Goal: Task Accomplishment & Management: Complete application form

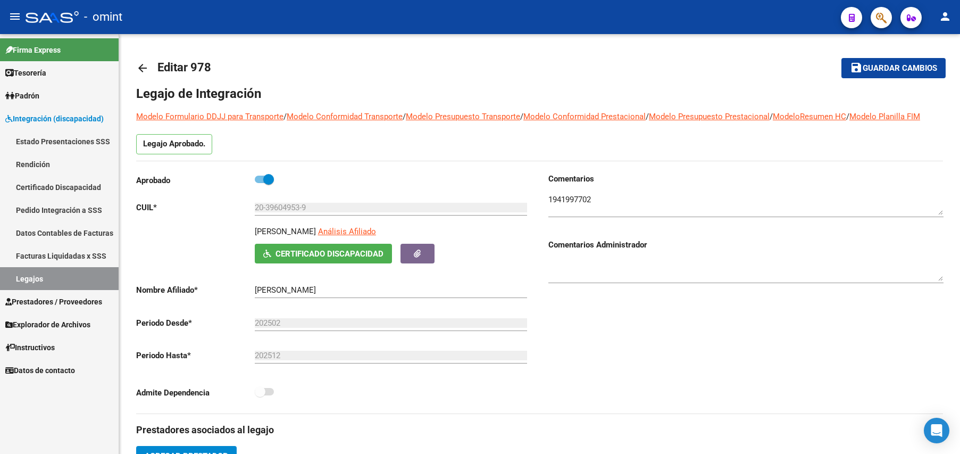
click at [35, 281] on link "Legajos" at bounding box center [59, 278] width 119 height 23
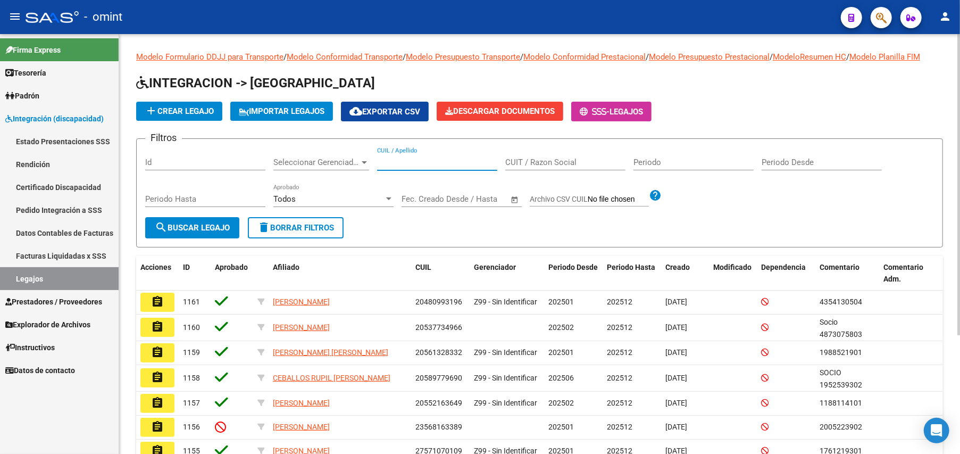
click at [398, 164] on input "CUIL / Apellido" at bounding box center [437, 162] width 120 height 10
paste input "20583112198"
type input "20583112198"
click at [213, 223] on span "search Buscar Legajo" at bounding box center [192, 228] width 75 height 10
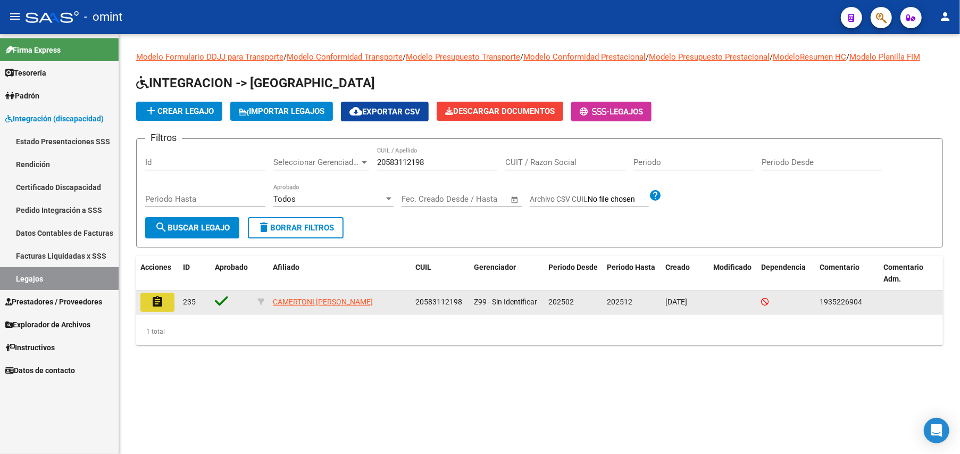
click at [150, 302] on button "assignment" at bounding box center [157, 302] width 34 height 19
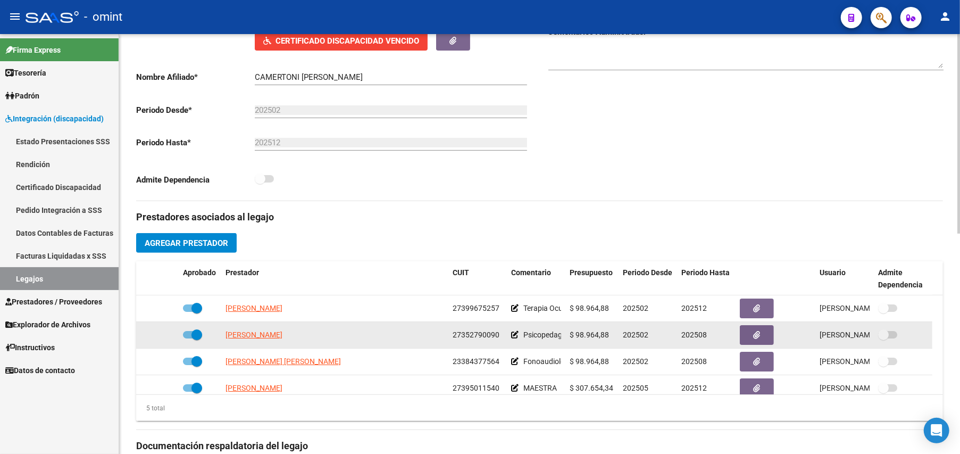
scroll to position [283, 0]
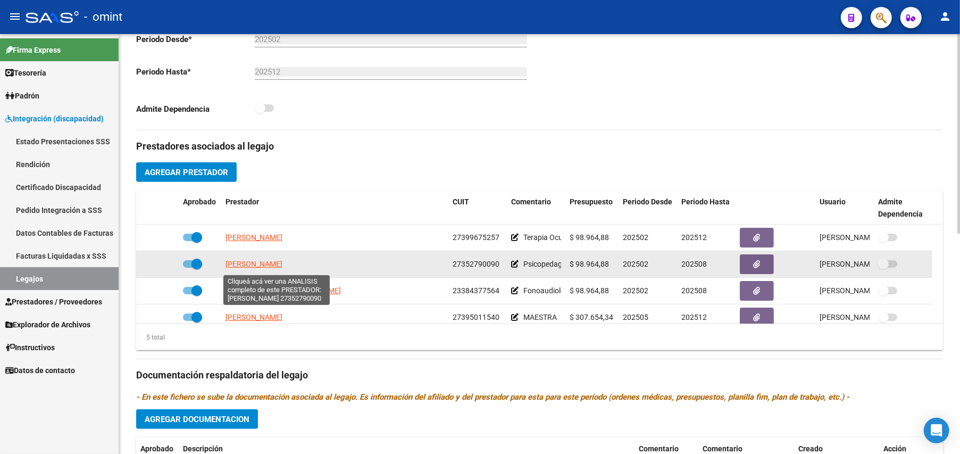
click at [273, 268] on span "[PERSON_NAME]" at bounding box center [253, 264] width 57 height 9
type textarea "27352790090"
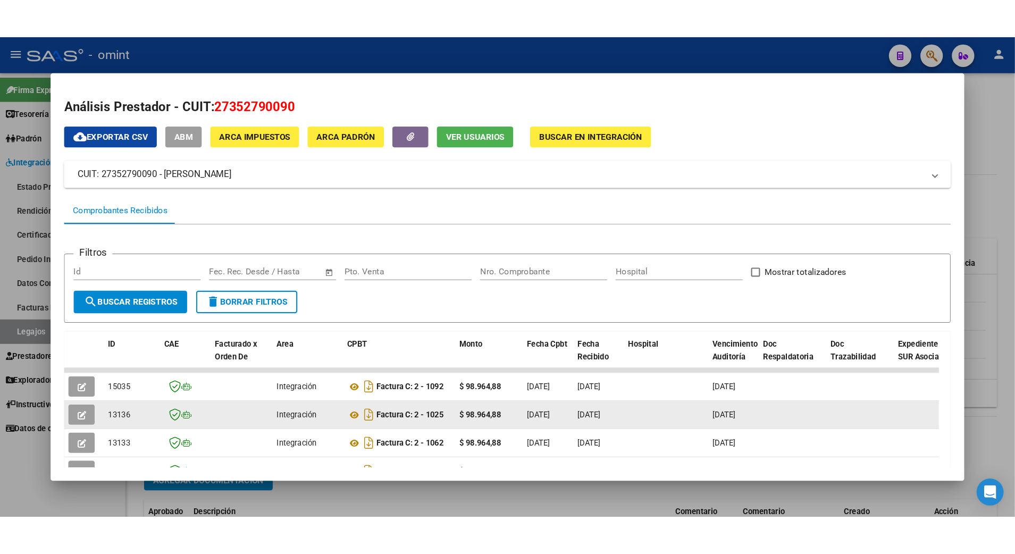
scroll to position [132, 0]
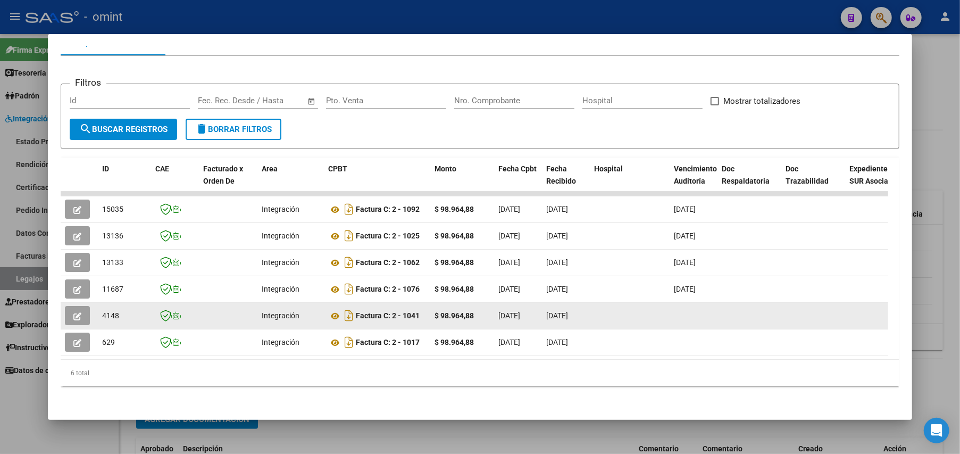
click at [74, 312] on icon "button" at bounding box center [77, 316] width 8 height 8
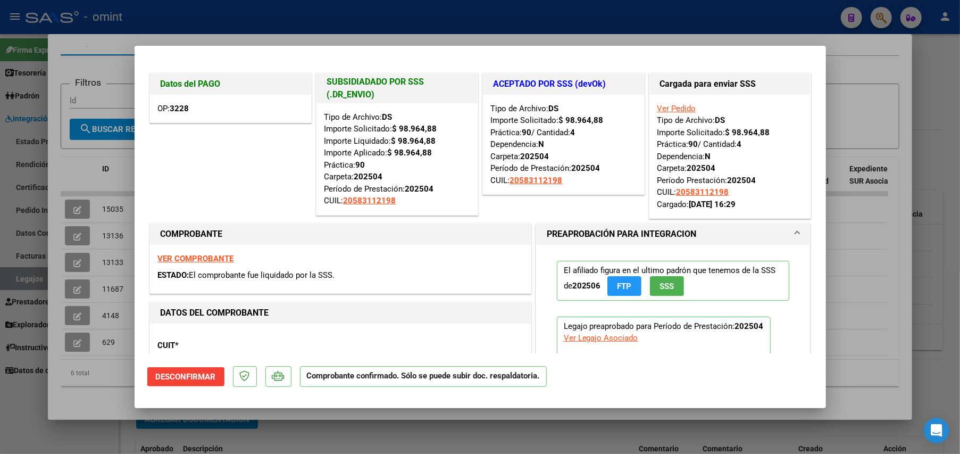
click at [943, 74] on div at bounding box center [480, 227] width 960 height 454
type input "$ 0,00"
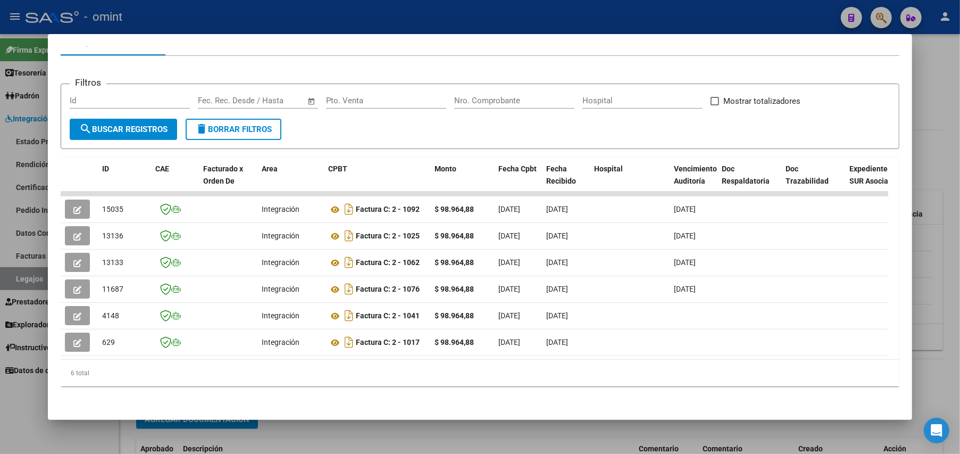
click at [938, 126] on div at bounding box center [480, 227] width 960 height 454
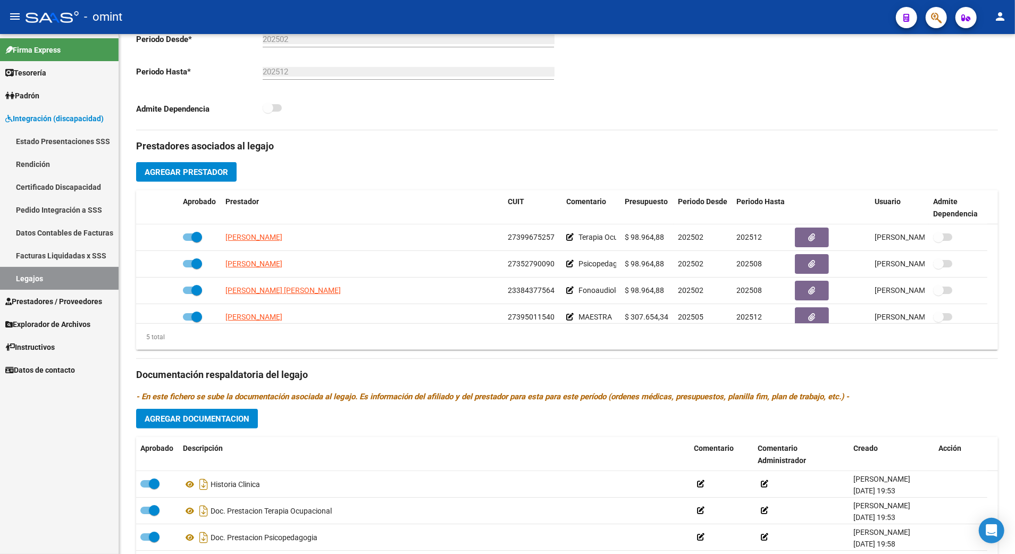
click at [31, 277] on link "Legajos" at bounding box center [59, 278] width 119 height 23
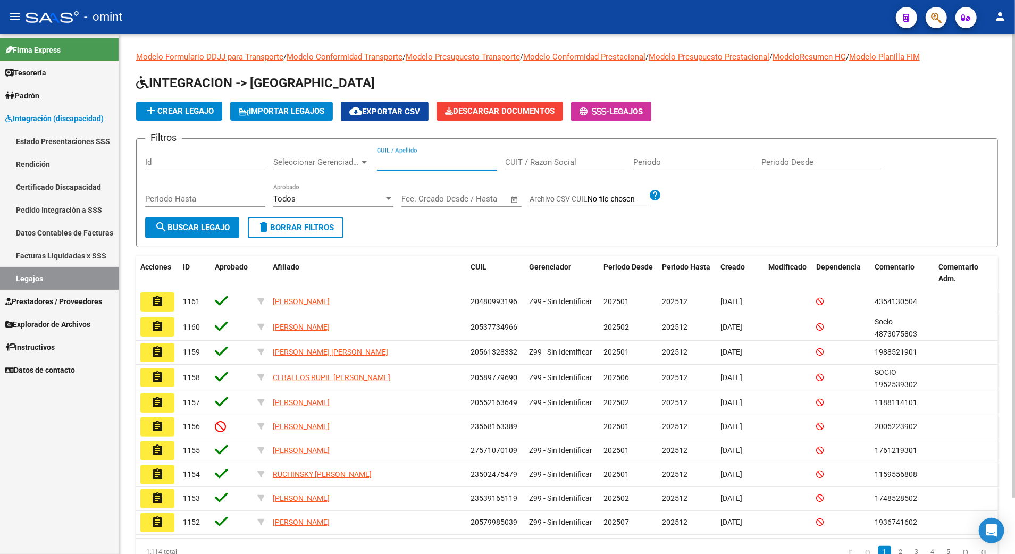
click at [411, 161] on input "CUIL / Apellido" at bounding box center [437, 162] width 120 height 10
paste input "27522307616"
type input "27522307616"
click at [191, 213] on div "Periodo Hasta" at bounding box center [205, 200] width 120 height 33
click at [192, 224] on span "search Buscar Legajo" at bounding box center [192, 228] width 75 height 10
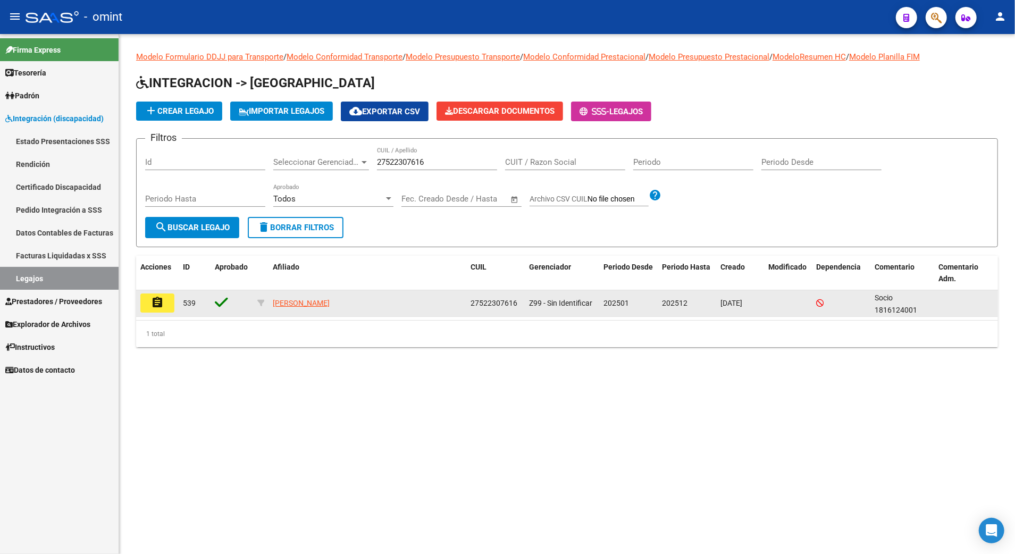
click at [160, 300] on mat-icon "assignment" at bounding box center [157, 302] width 13 height 13
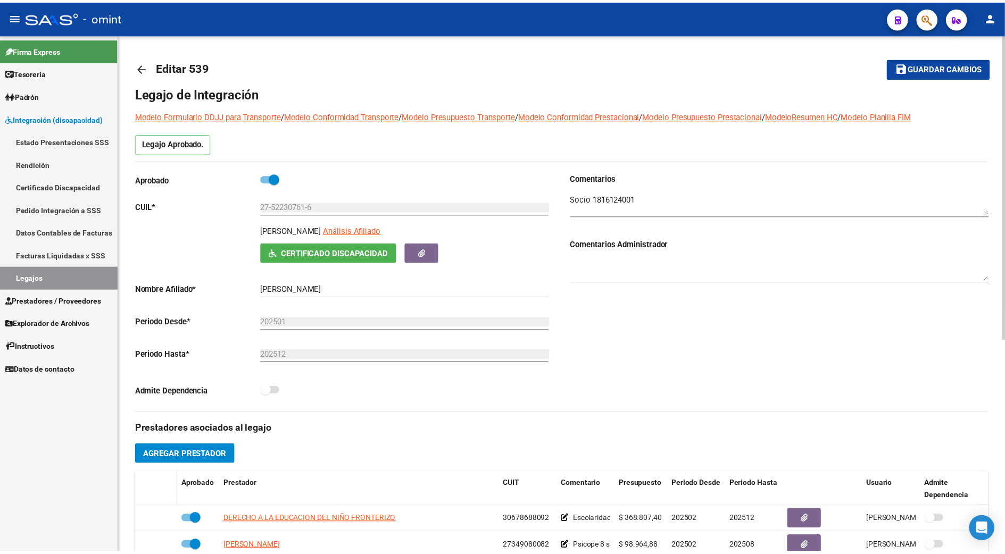
scroll to position [141, 0]
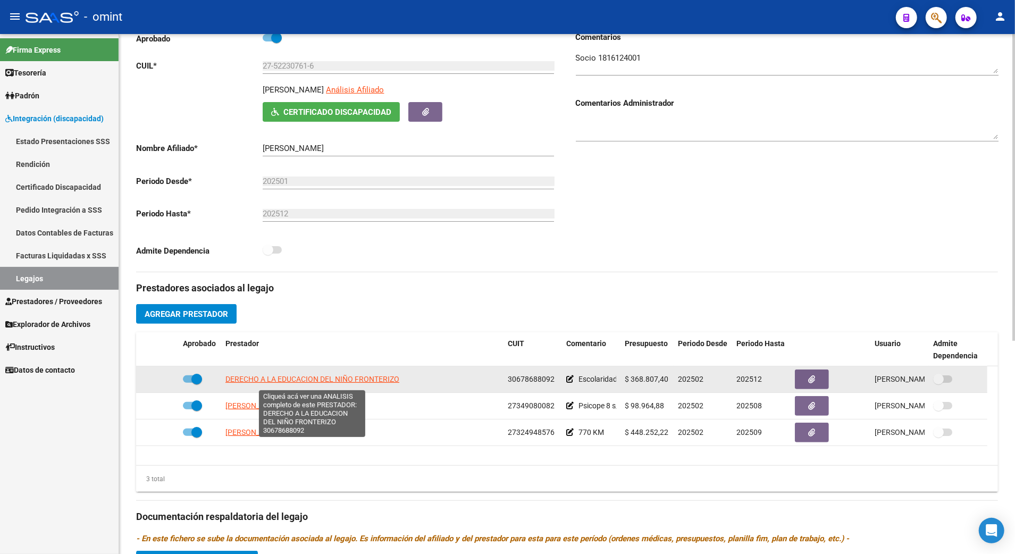
click at [262, 383] on span "DERECHO A LA EDUCACION DEL NIÑO FRONTERIZO" at bounding box center [312, 379] width 174 height 9
type textarea "30678688092"
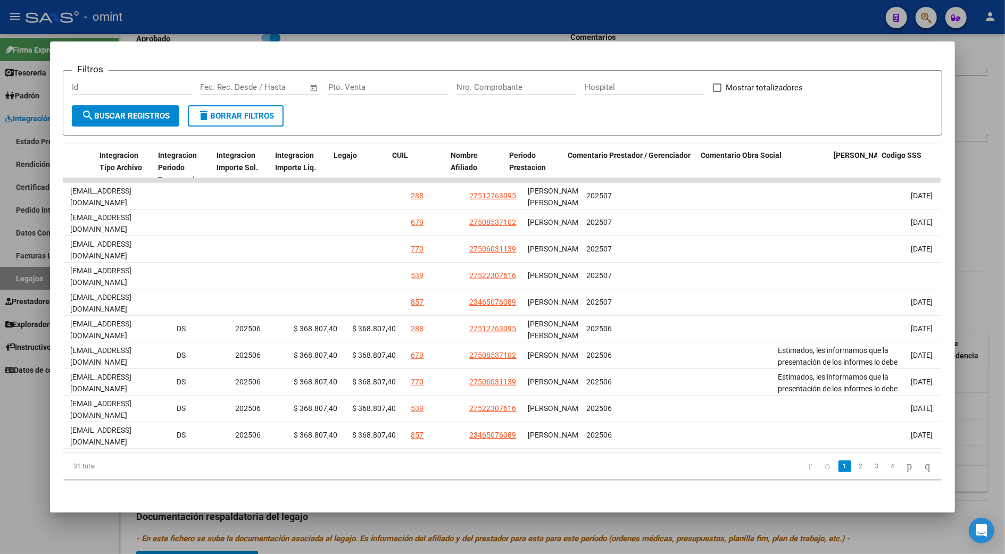
scroll to position [0, 1419]
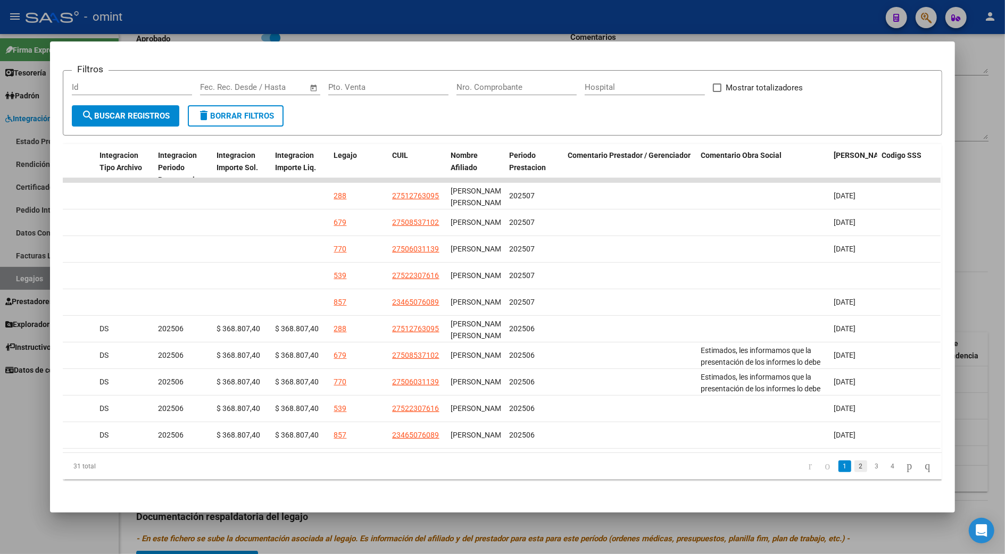
click at [854, 453] on link "2" at bounding box center [860, 467] width 13 height 12
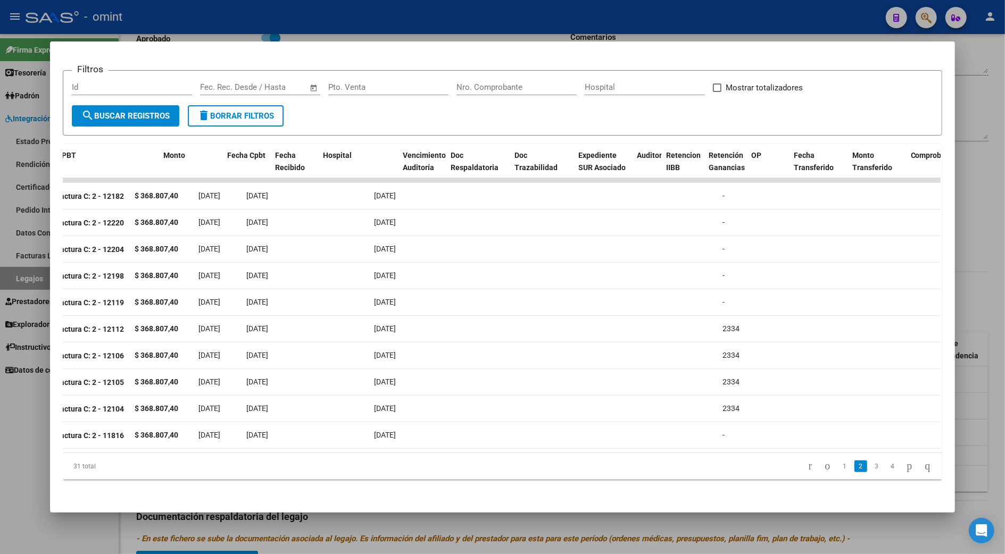
scroll to position [0, 0]
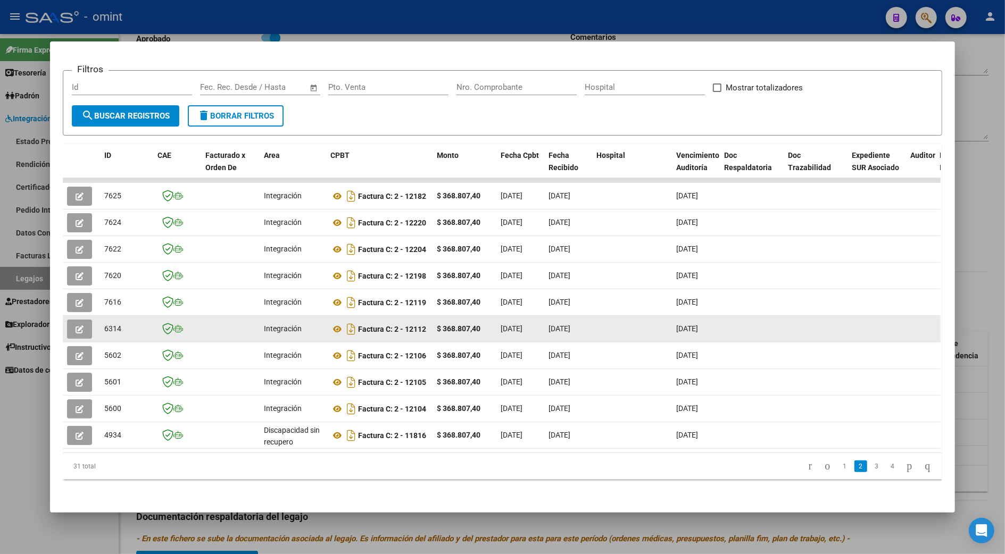
click at [67, 320] on button "button" at bounding box center [79, 329] width 25 height 19
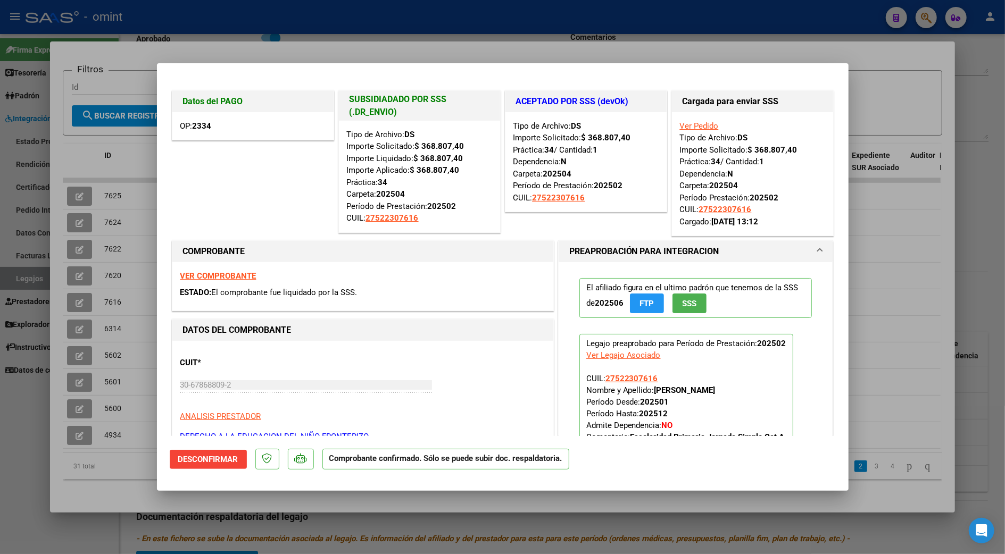
click at [959, 100] on div at bounding box center [502, 277] width 1005 height 554
type input "$ 0,00"
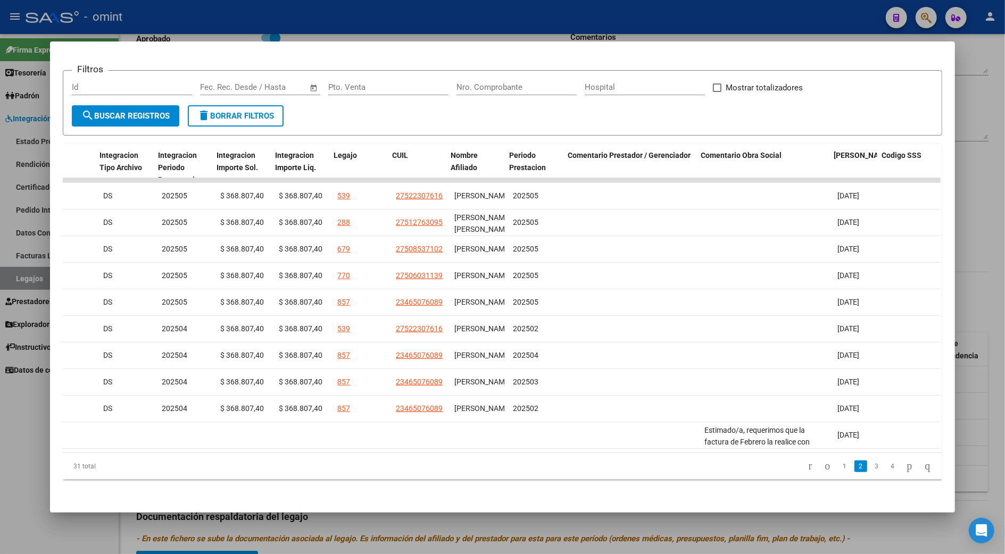
scroll to position [0, 1419]
click at [870, 453] on link "3" at bounding box center [876, 467] width 13 height 12
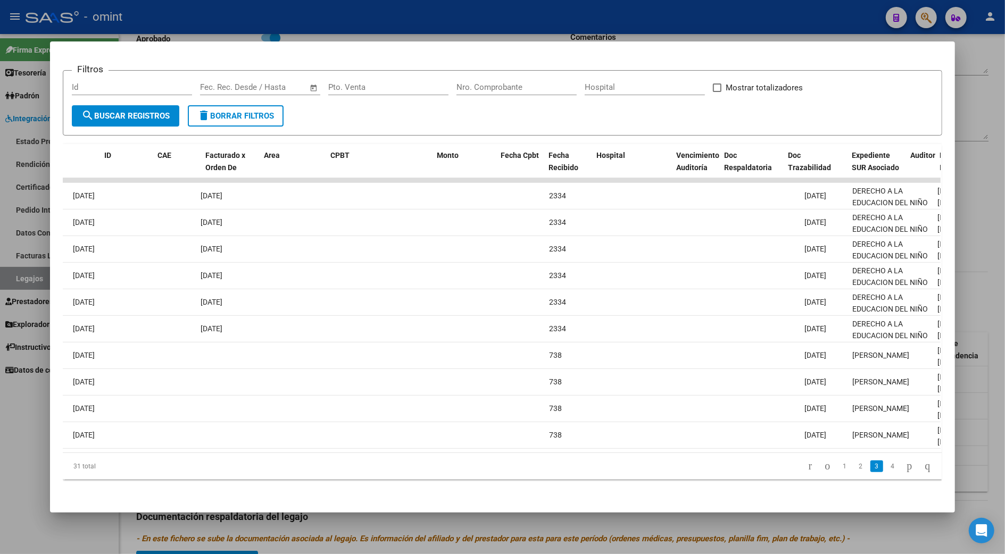
scroll to position [0, 0]
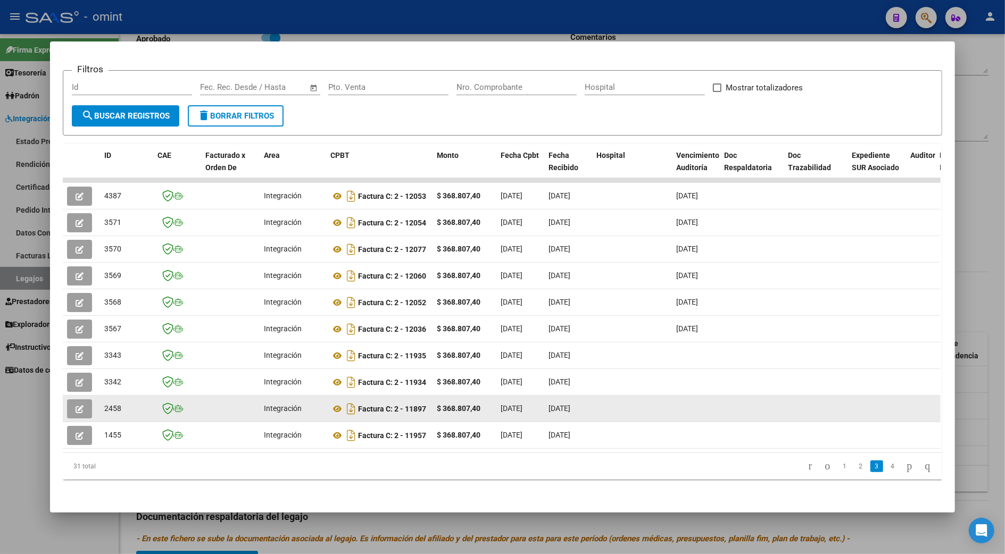
click at [76, 405] on icon "button" at bounding box center [80, 409] width 8 height 8
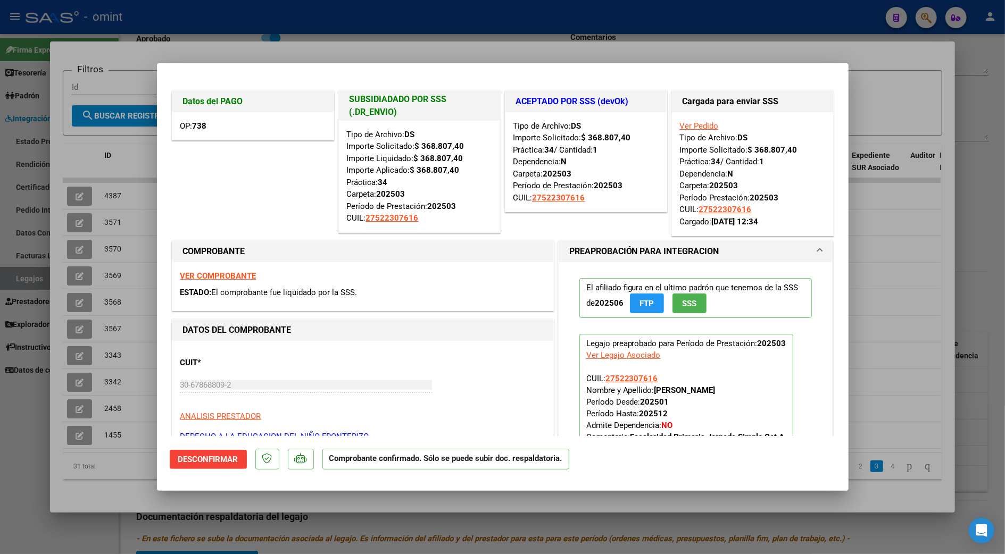
click at [959, 211] on div at bounding box center [502, 277] width 1005 height 554
type input "$ 0,00"
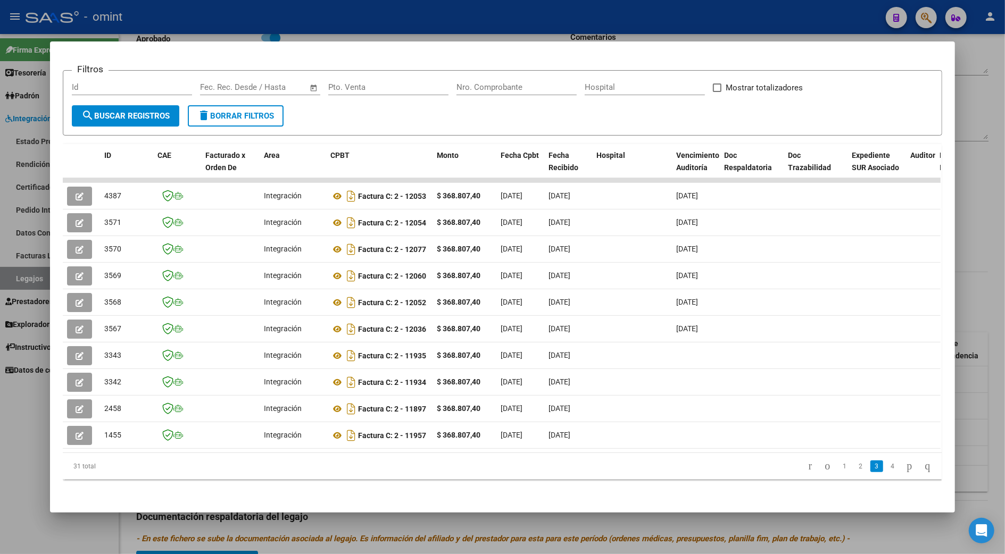
click at [959, 208] on div at bounding box center [502, 277] width 1005 height 554
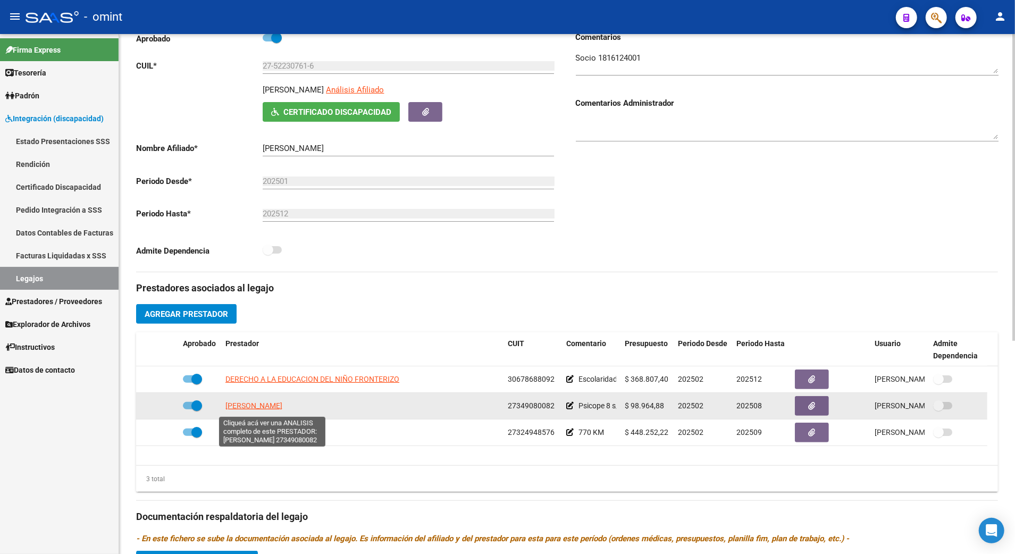
click at [267, 406] on span "[PERSON_NAME]" at bounding box center [253, 406] width 57 height 9
type textarea "27349080082"
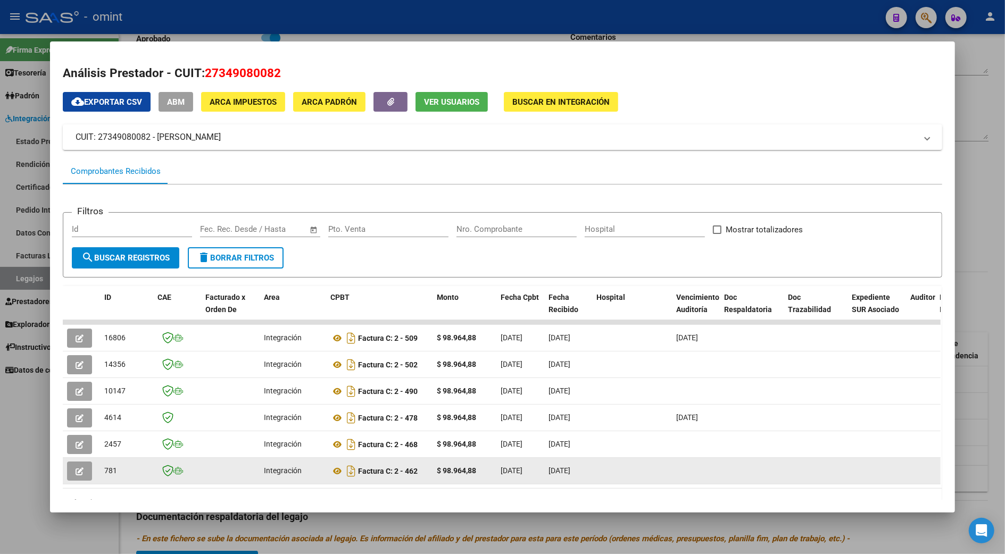
click at [78, 453] on icon "button" at bounding box center [80, 471] width 8 height 8
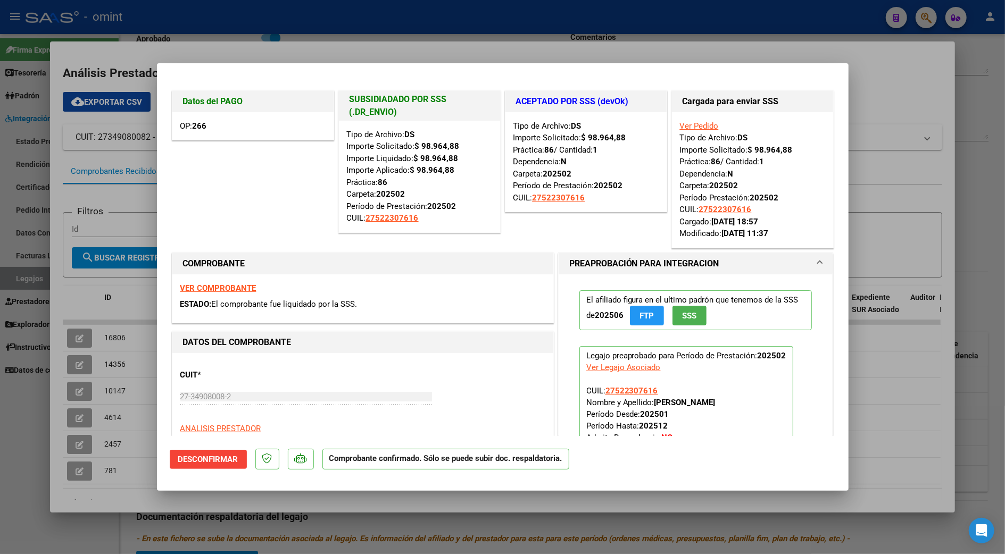
click at [959, 110] on div at bounding box center [502, 277] width 1005 height 554
type input "$ 0,00"
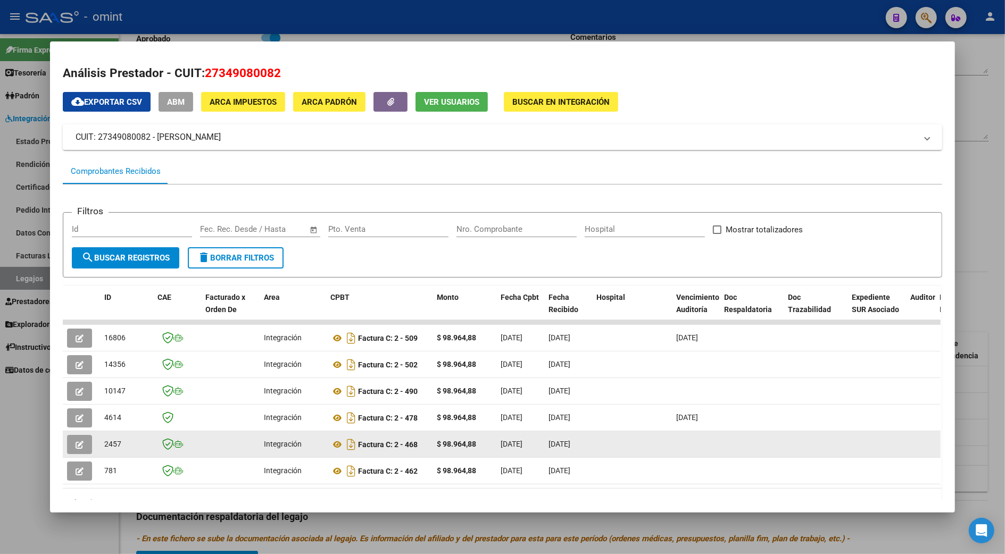
click at [77, 441] on icon "button" at bounding box center [80, 445] width 8 height 8
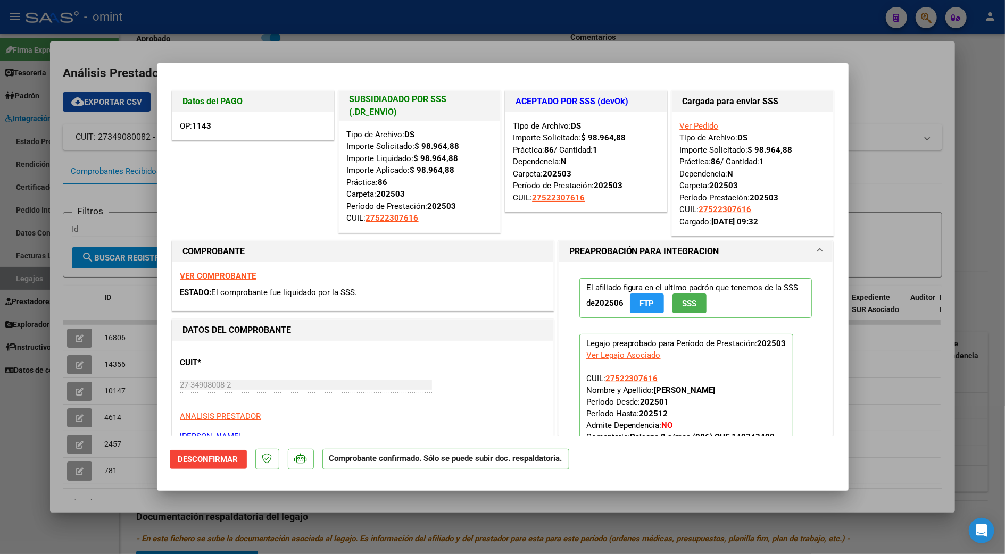
click at [959, 141] on div at bounding box center [502, 277] width 1005 height 554
type input "$ 0,00"
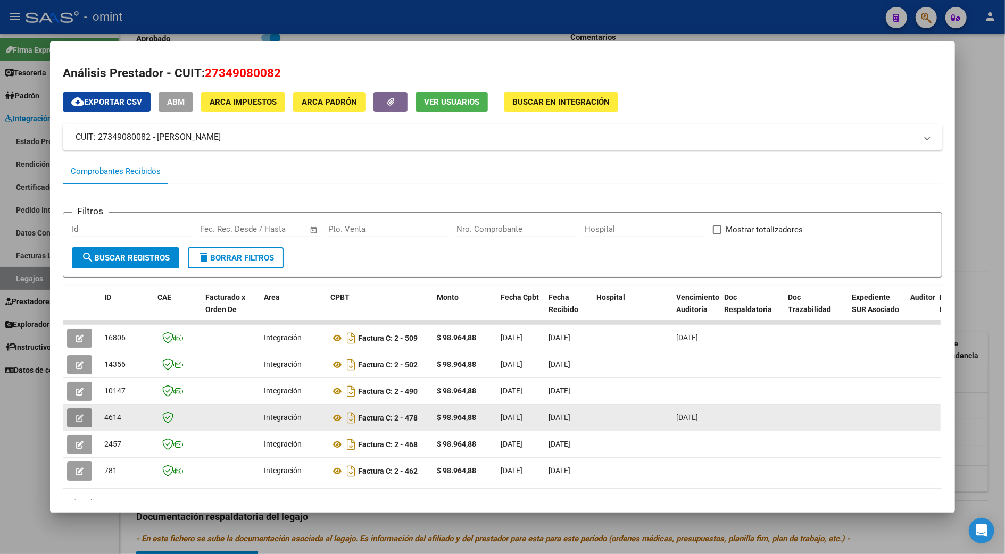
click at [76, 419] on icon "button" at bounding box center [80, 418] width 8 height 8
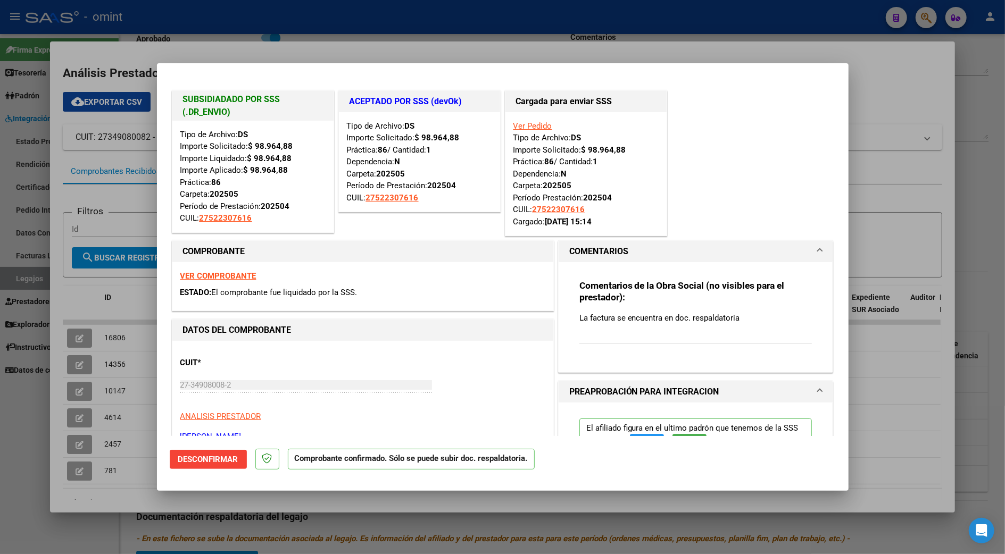
click at [959, 196] on div at bounding box center [502, 277] width 1005 height 554
type input "$ 0,00"
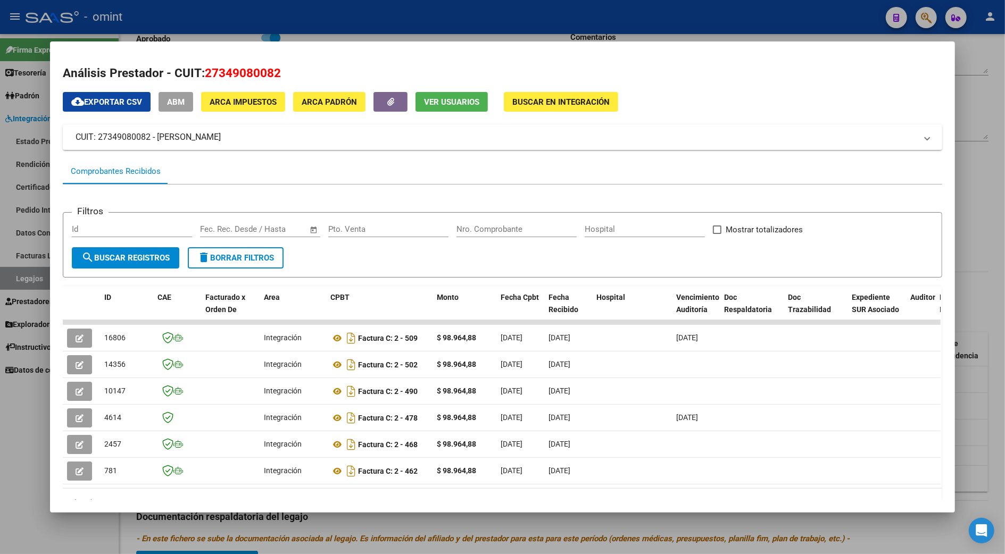
click at [959, 228] on div at bounding box center [502, 277] width 1005 height 554
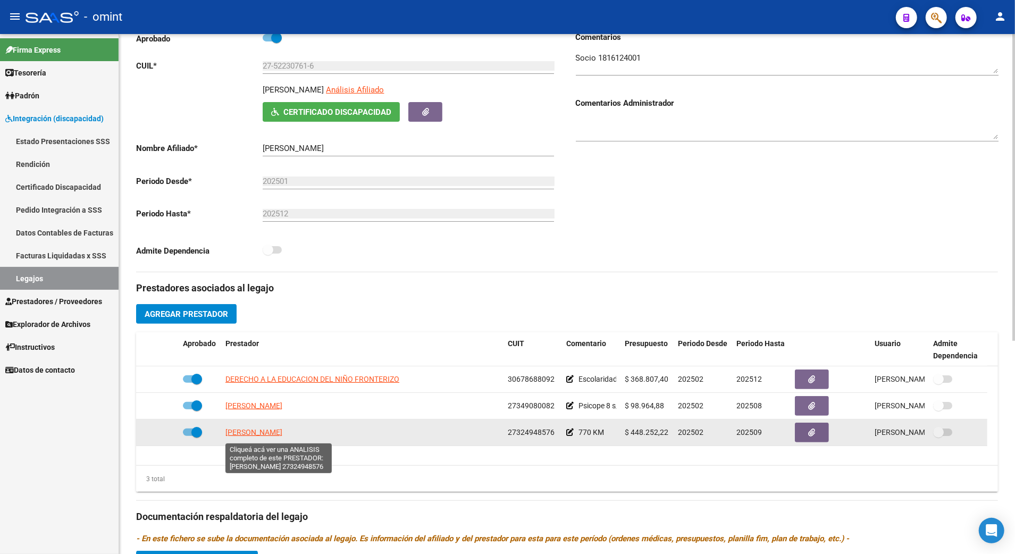
click at [245, 436] on span "[PERSON_NAME]" at bounding box center [253, 432] width 57 height 9
type textarea "27324948576"
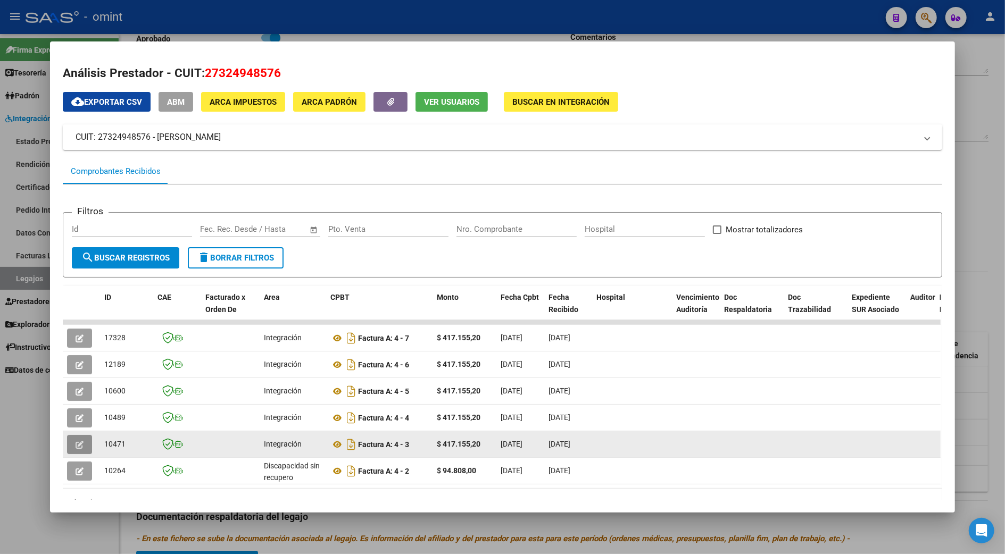
click at [76, 443] on icon "button" at bounding box center [80, 445] width 8 height 8
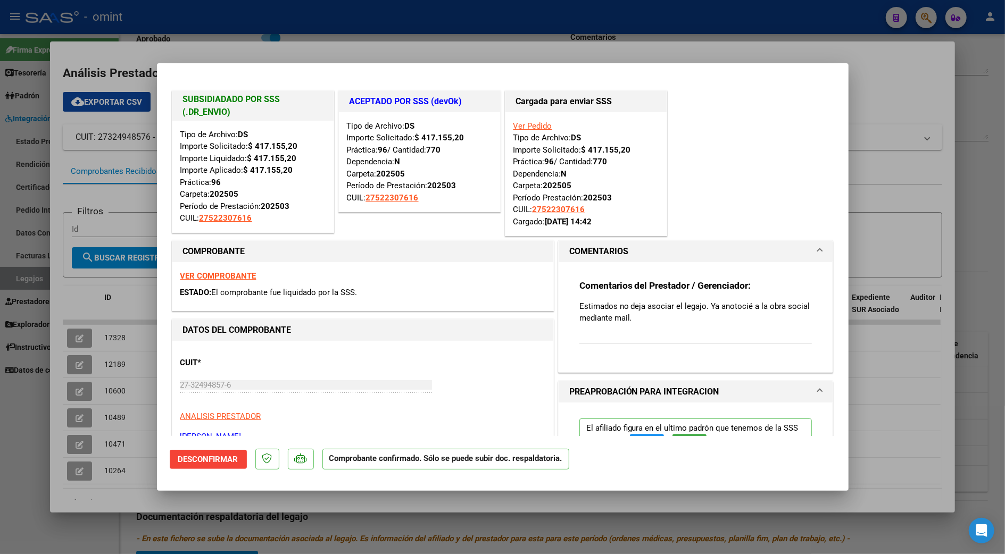
click at [959, 114] on div at bounding box center [502, 277] width 1005 height 554
type input "$ 0,00"
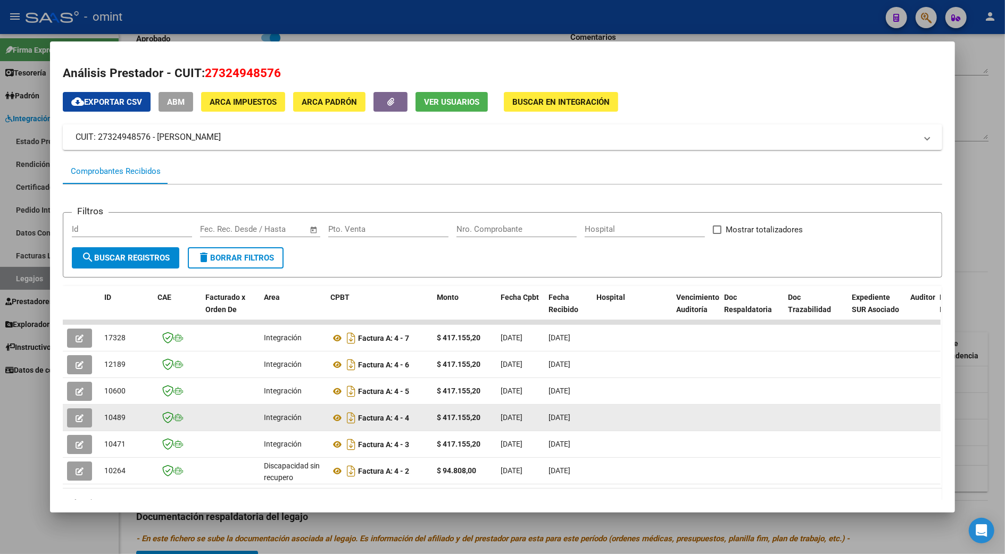
click at [76, 415] on icon "button" at bounding box center [80, 418] width 8 height 8
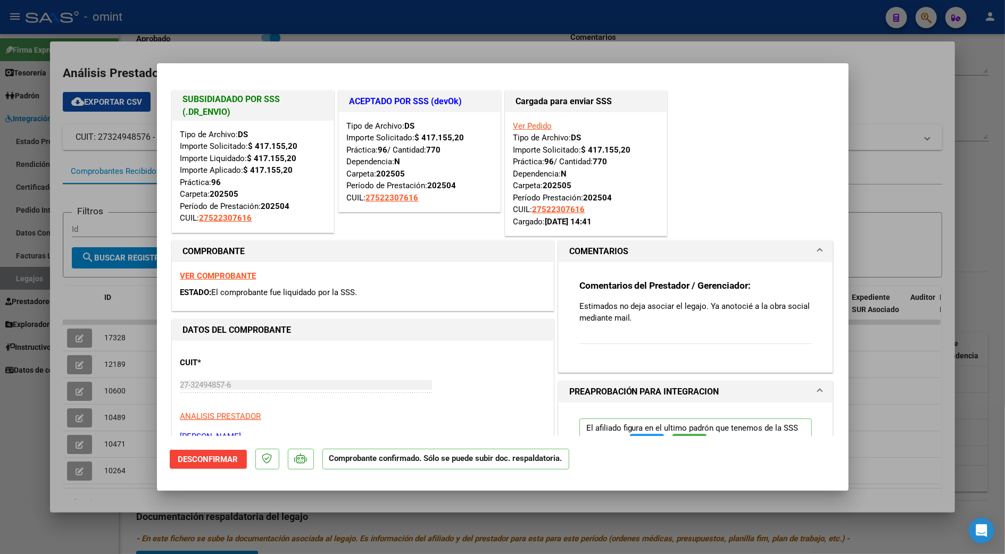
click at [959, 177] on div at bounding box center [502, 277] width 1005 height 554
type input "$ 0,00"
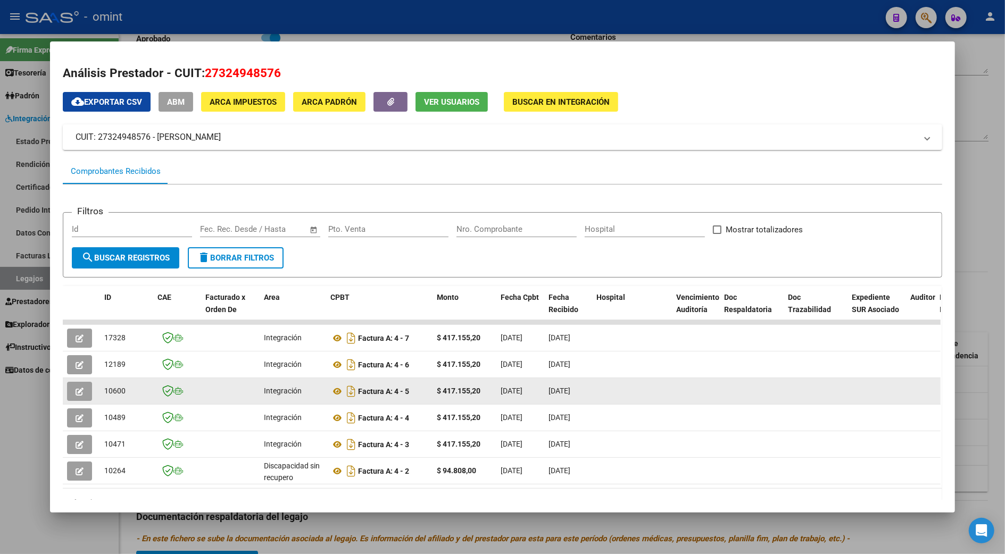
click at [73, 384] on button "button" at bounding box center [79, 391] width 25 height 19
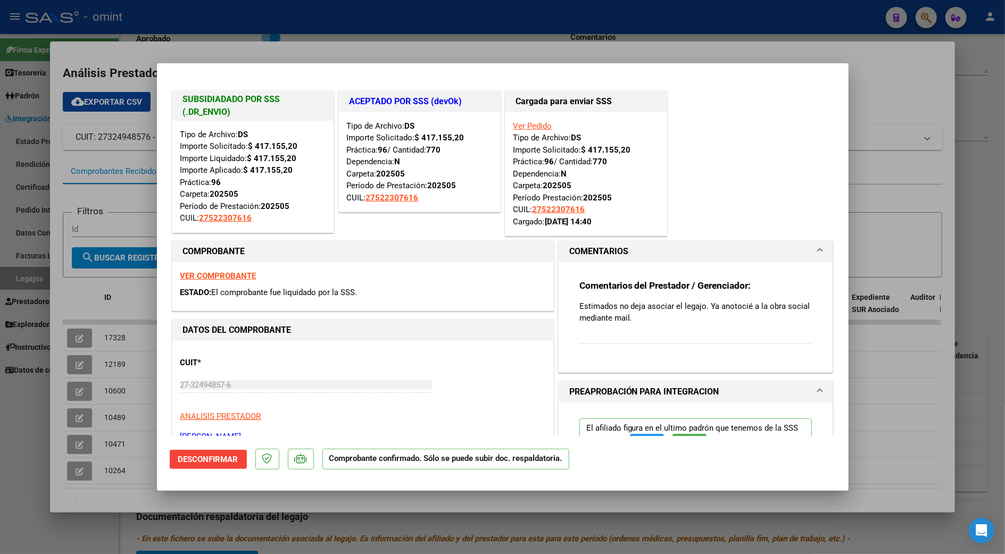
click at [959, 220] on div at bounding box center [502, 277] width 1005 height 554
type input "$ 0,00"
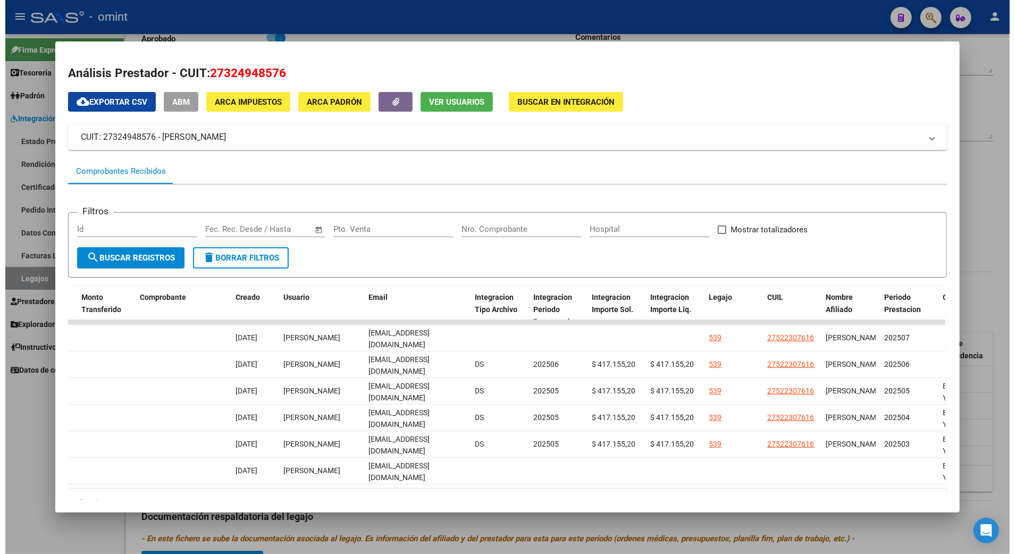
scroll to position [0, 1051]
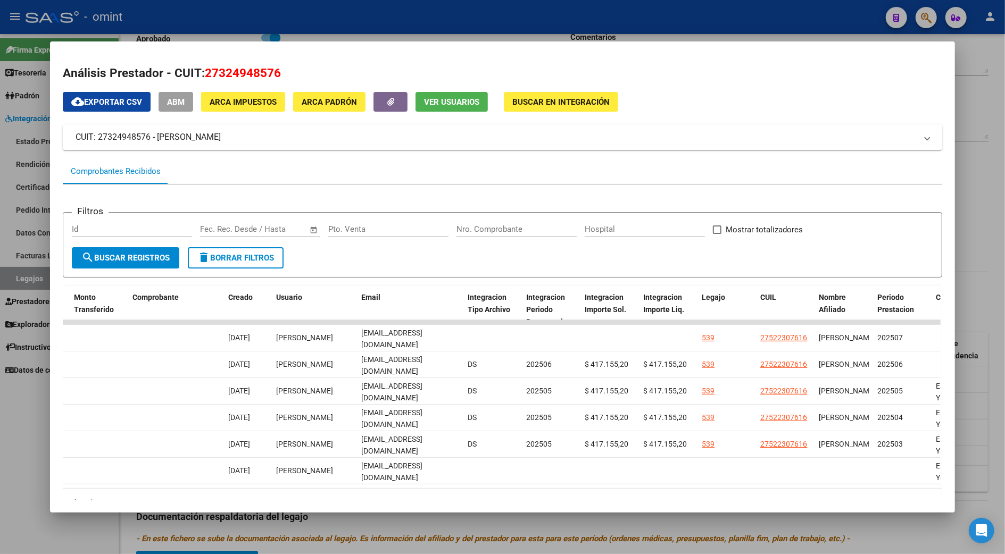
click at [959, 268] on div at bounding box center [502, 277] width 1005 height 554
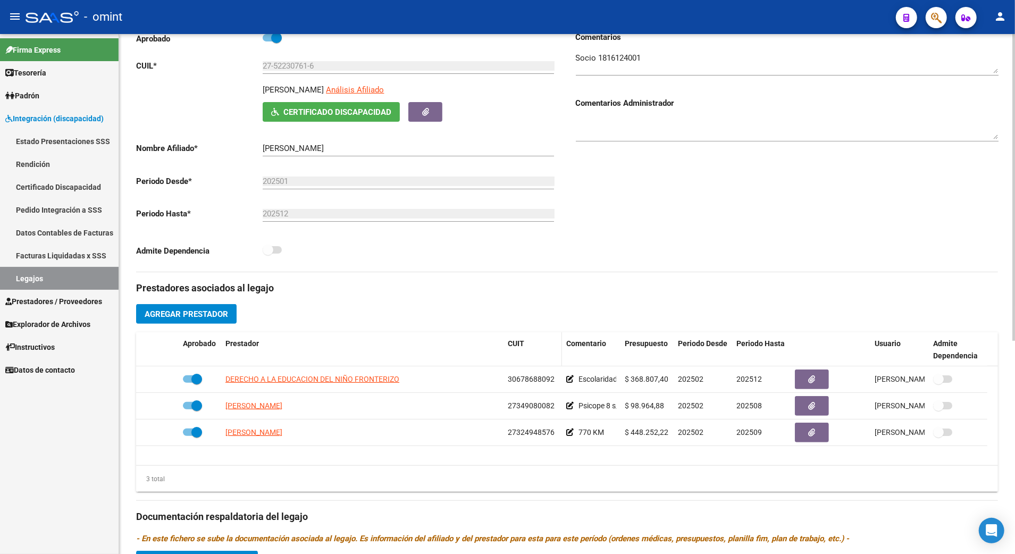
scroll to position [0, 0]
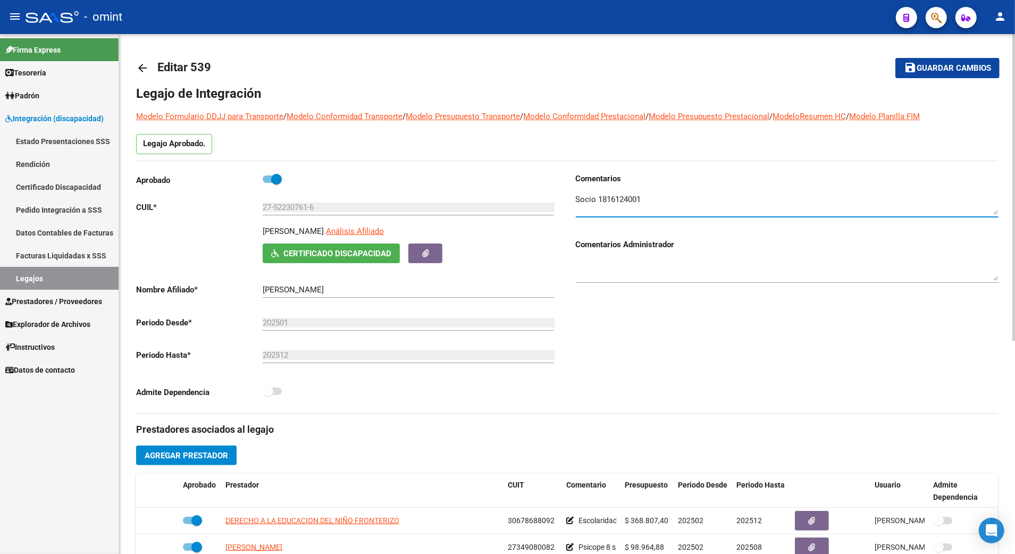
drag, startPoint x: 647, startPoint y: 200, endPoint x: 597, endPoint y: 198, distance: 50.0
click at [597, 198] on textarea at bounding box center [787, 204] width 423 height 21
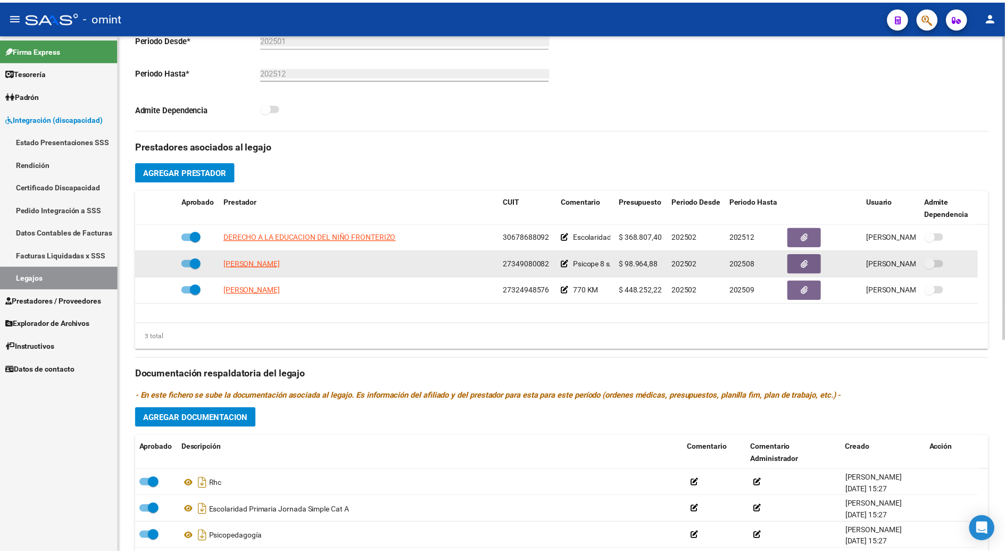
scroll to position [354, 0]
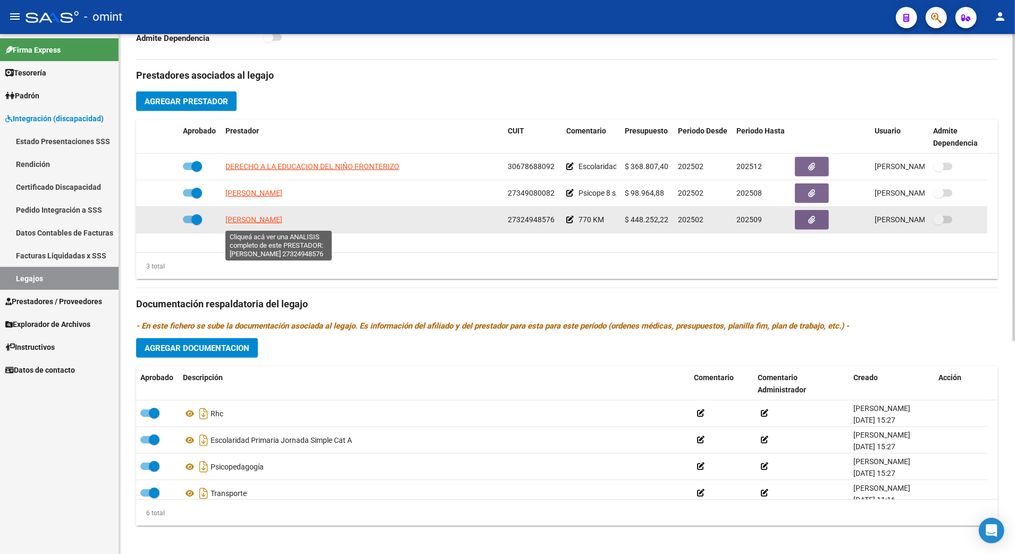
click at [264, 220] on span "[PERSON_NAME]" at bounding box center [253, 219] width 57 height 9
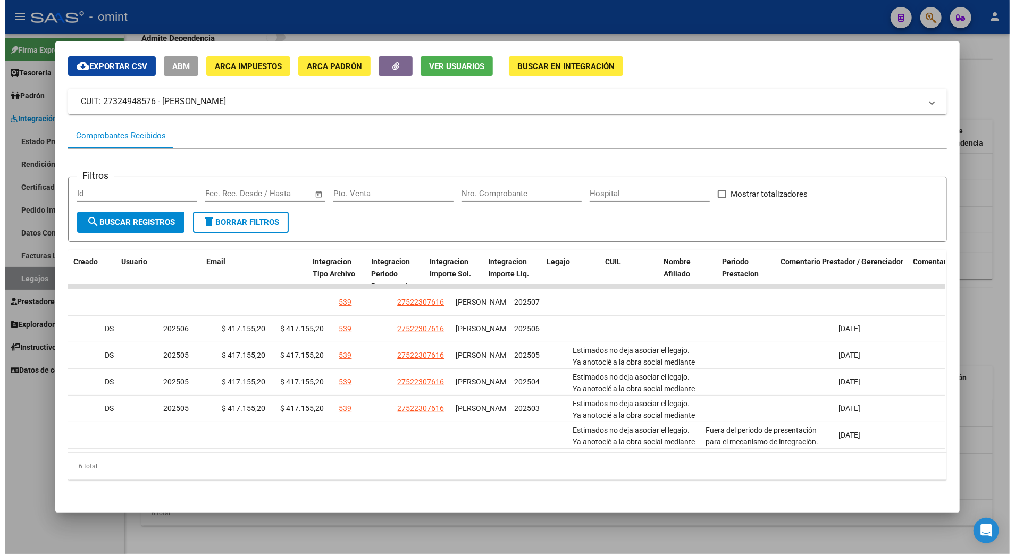
scroll to position [0, 1175]
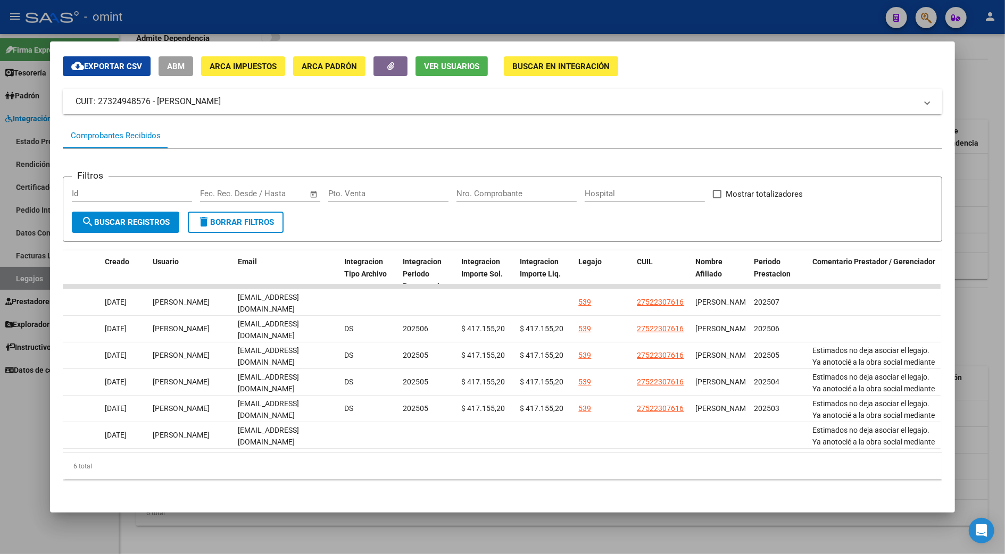
click at [959, 158] on div at bounding box center [502, 277] width 1005 height 554
